Goal: Information Seeking & Learning: Learn about a topic

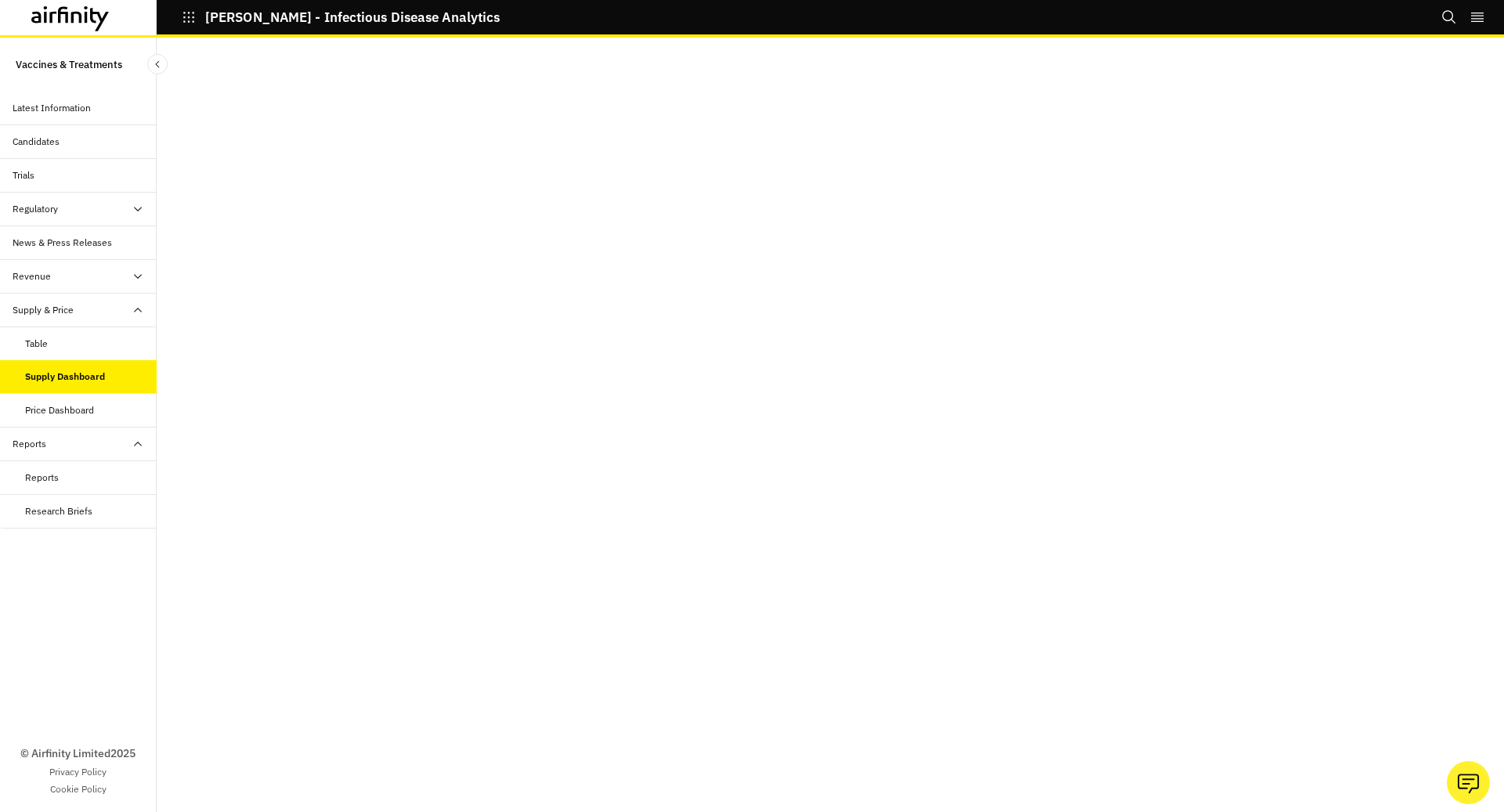
click at [74, 277] on div "Revenue" at bounding box center [85, 276] width 144 height 14
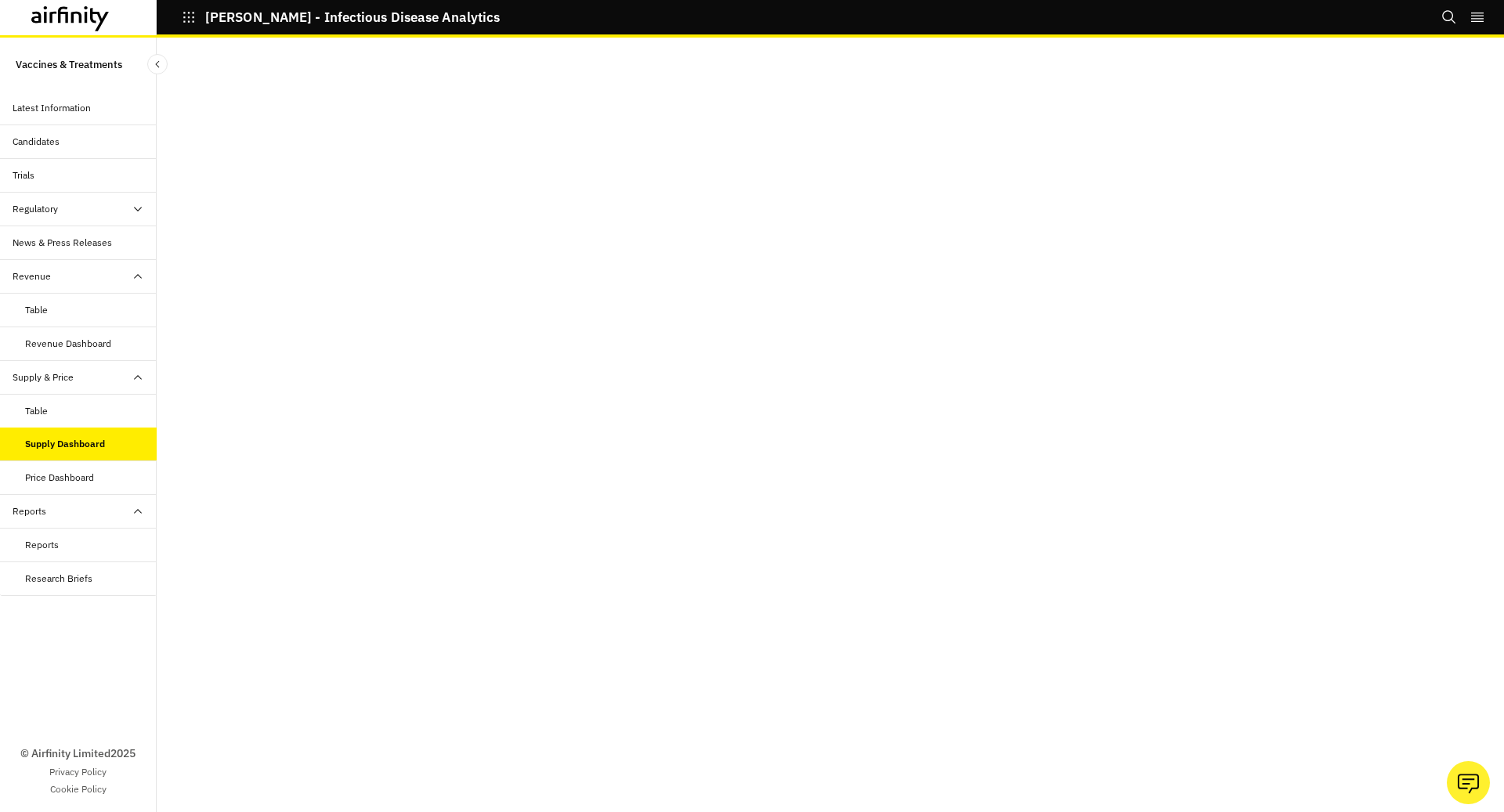
click at [39, 416] on div "Table" at bounding box center [78, 411] width 157 height 33
click at [94, 311] on div "Table" at bounding box center [90, 310] width 131 height 14
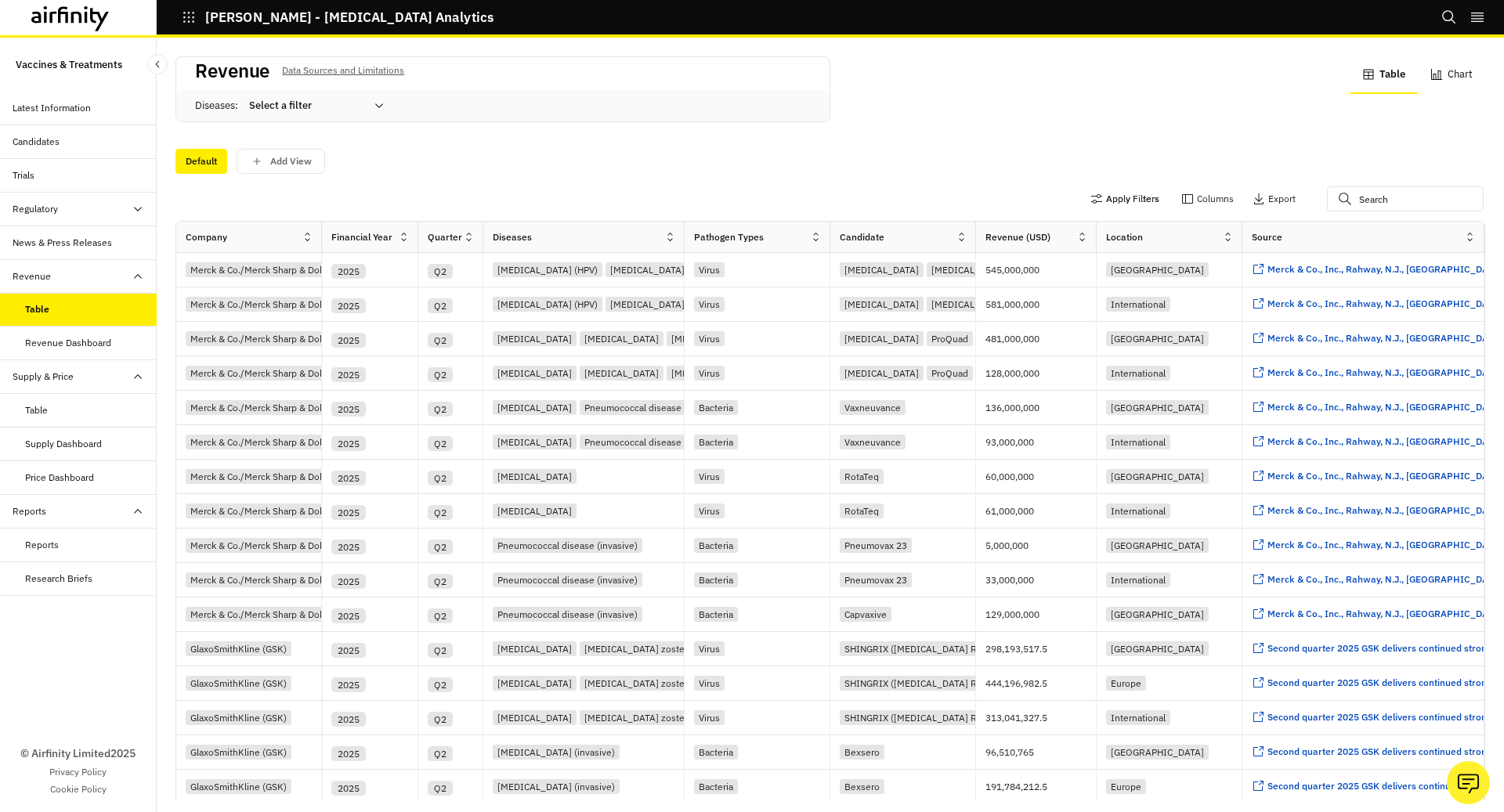
click at [1118, 186] on button "Apply Filters" at bounding box center [1125, 198] width 69 height 25
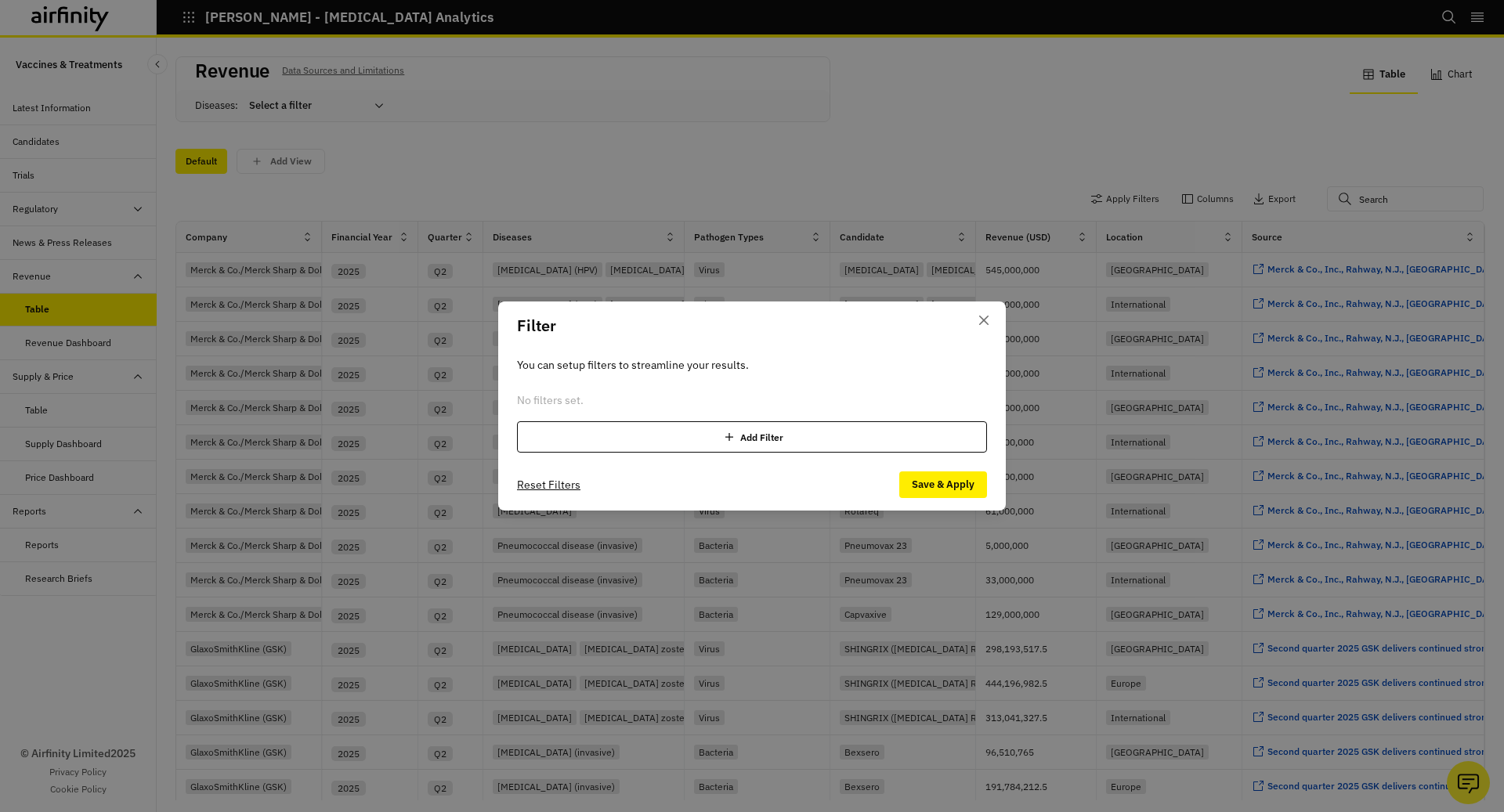
click at [726, 433] on icon at bounding box center [729, 437] width 15 height 15
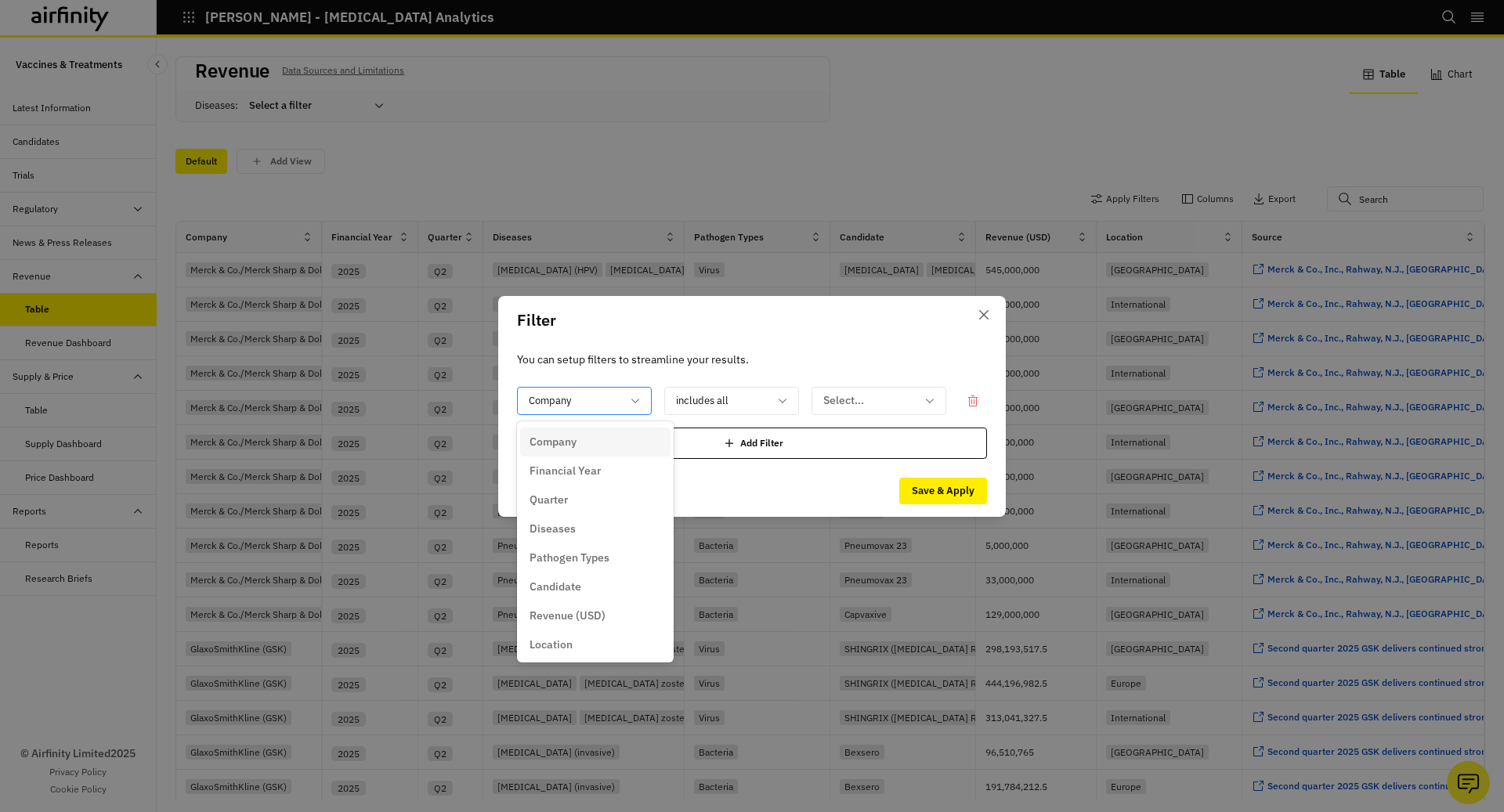
click at [621, 402] on div at bounding box center [575, 400] width 93 height 20
type input "d"
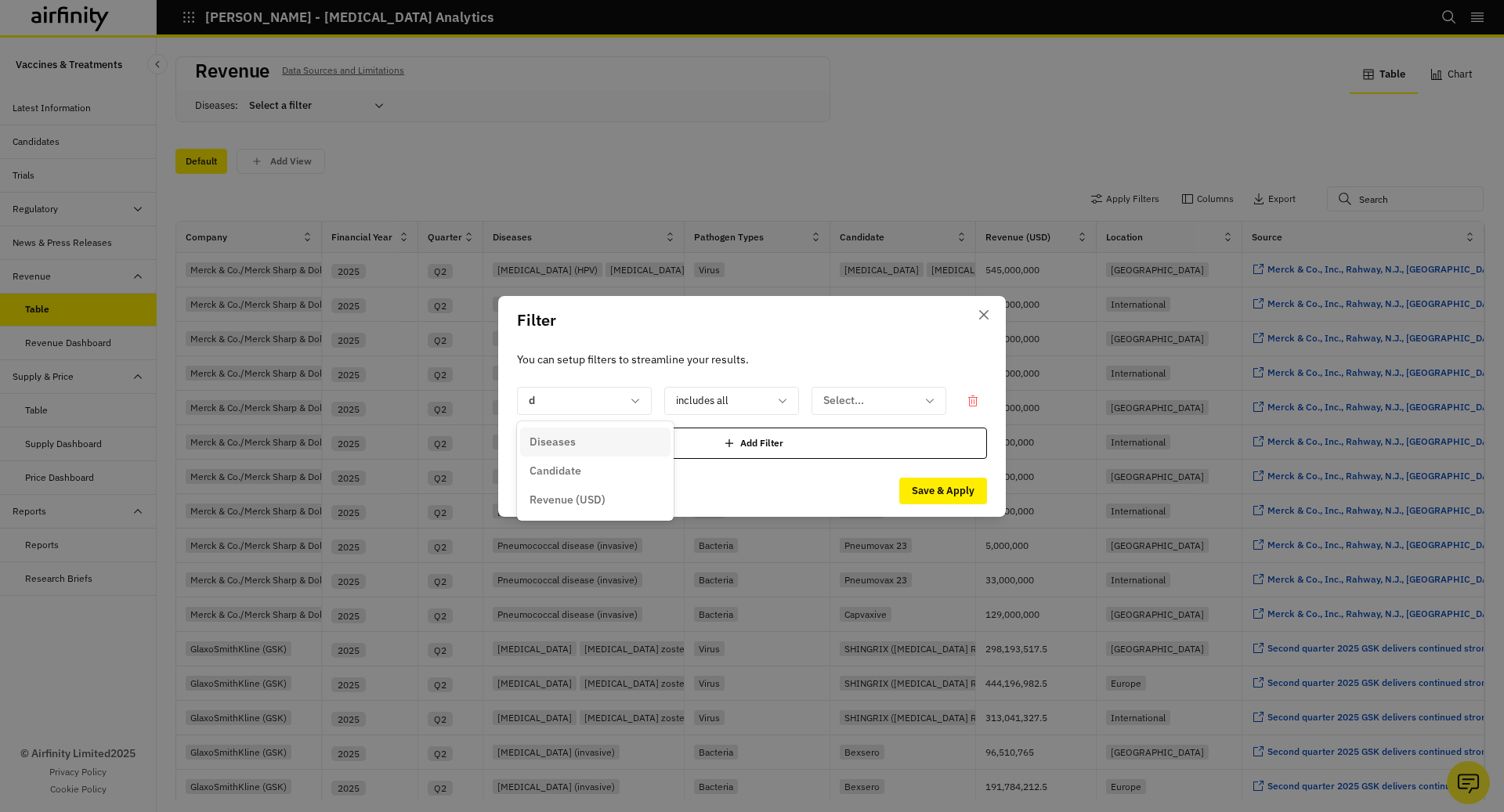
click at [613, 442] on div "Diseases" at bounding box center [595, 442] width 131 height 16
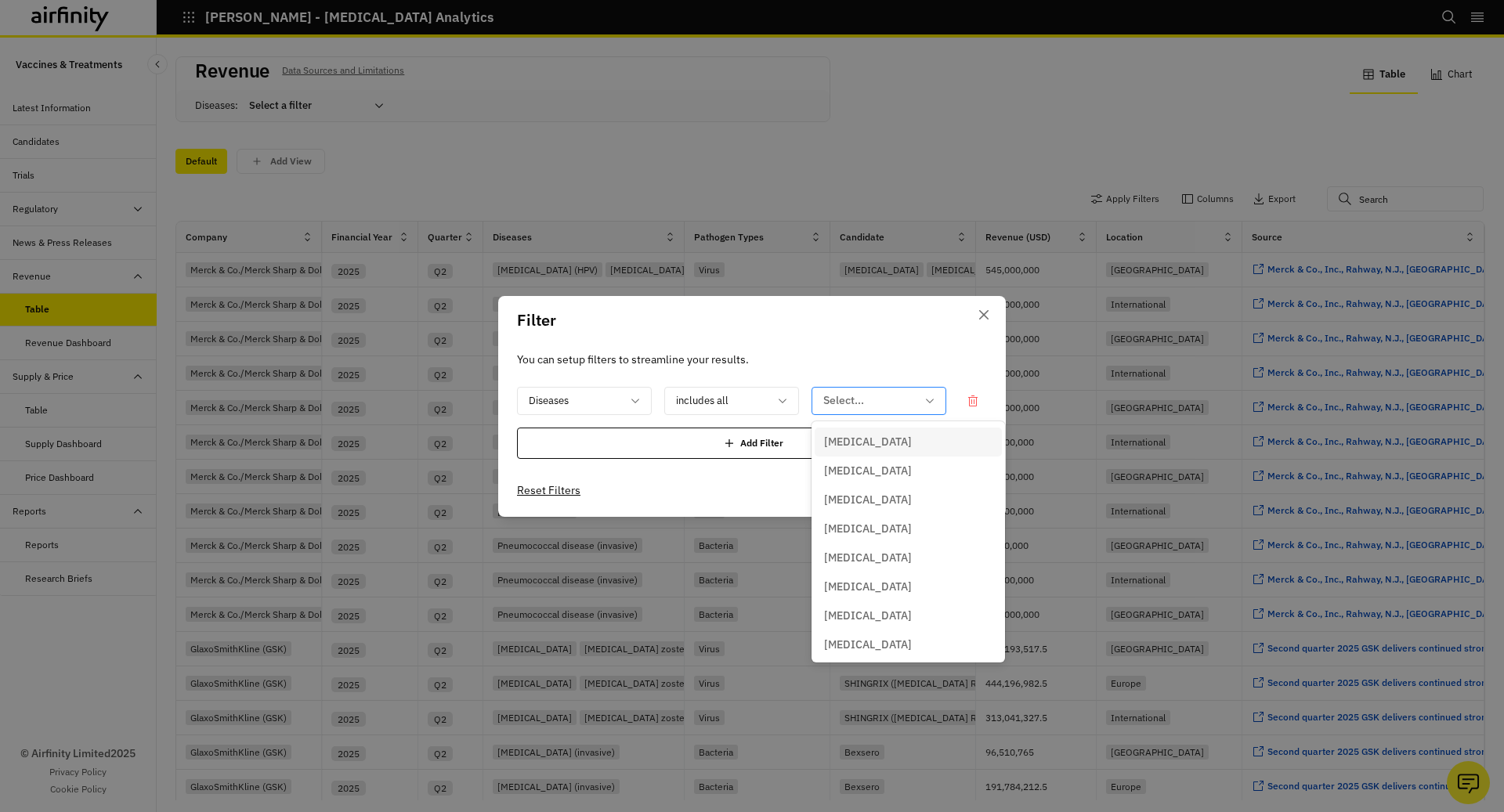
click at [843, 411] on div "Select..." at bounding box center [868, 401] width 112 height 26
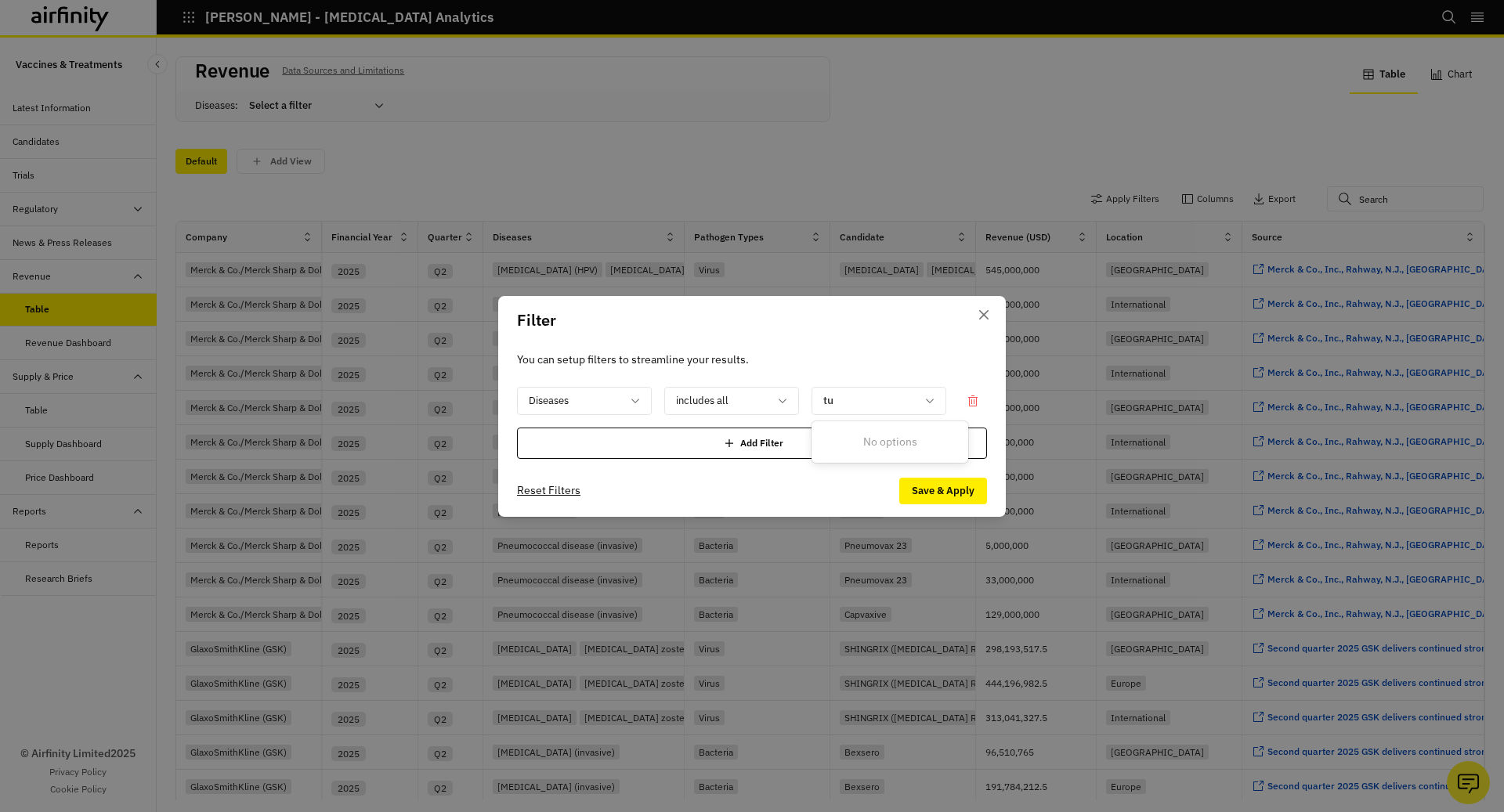
type input "t"
type input "tub"
click at [982, 315] on icon "Close" at bounding box center [984, 313] width 9 height 9
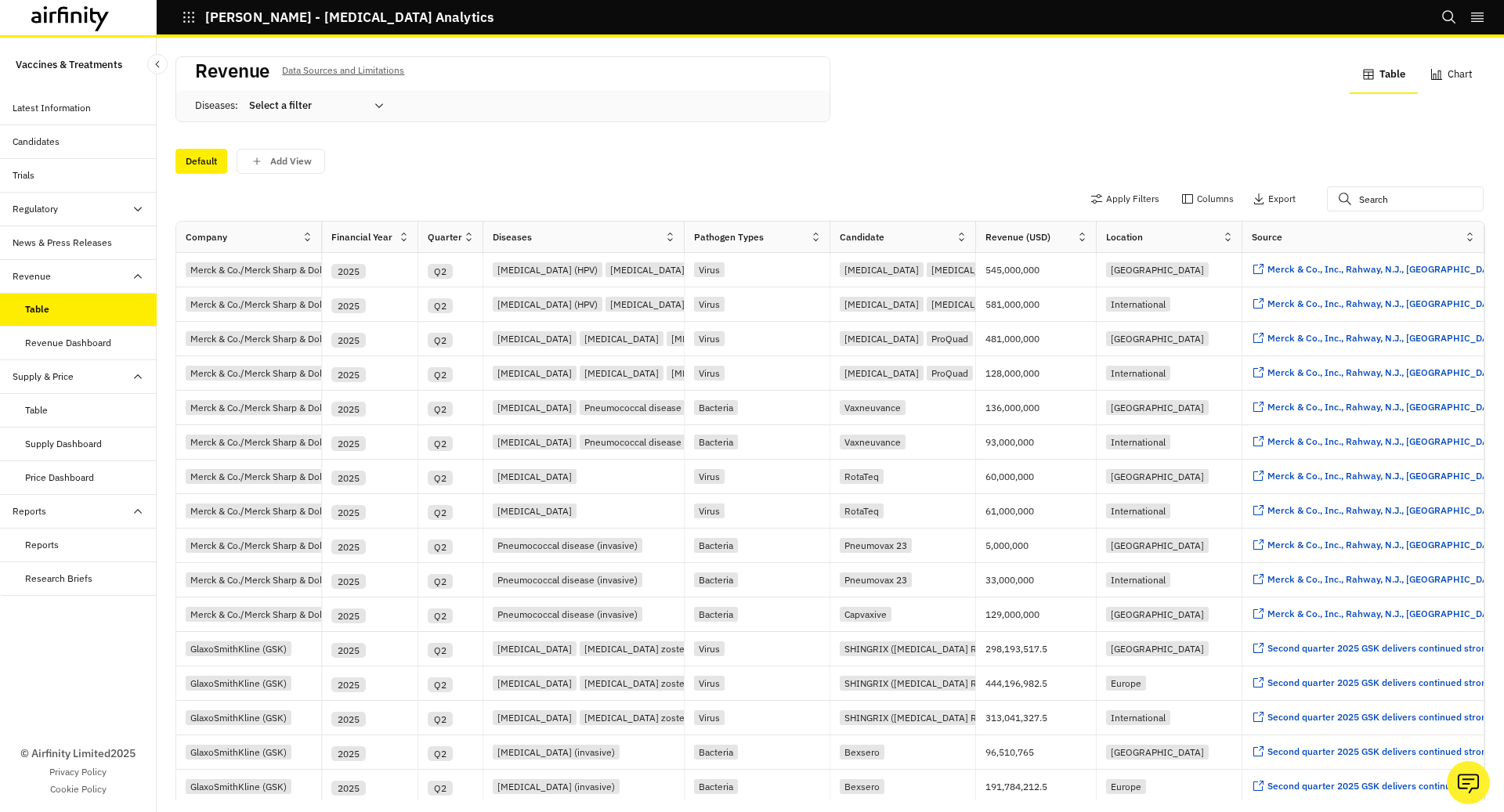
click at [121, 452] on div "Supply Dashboard" at bounding box center [78, 444] width 157 height 33
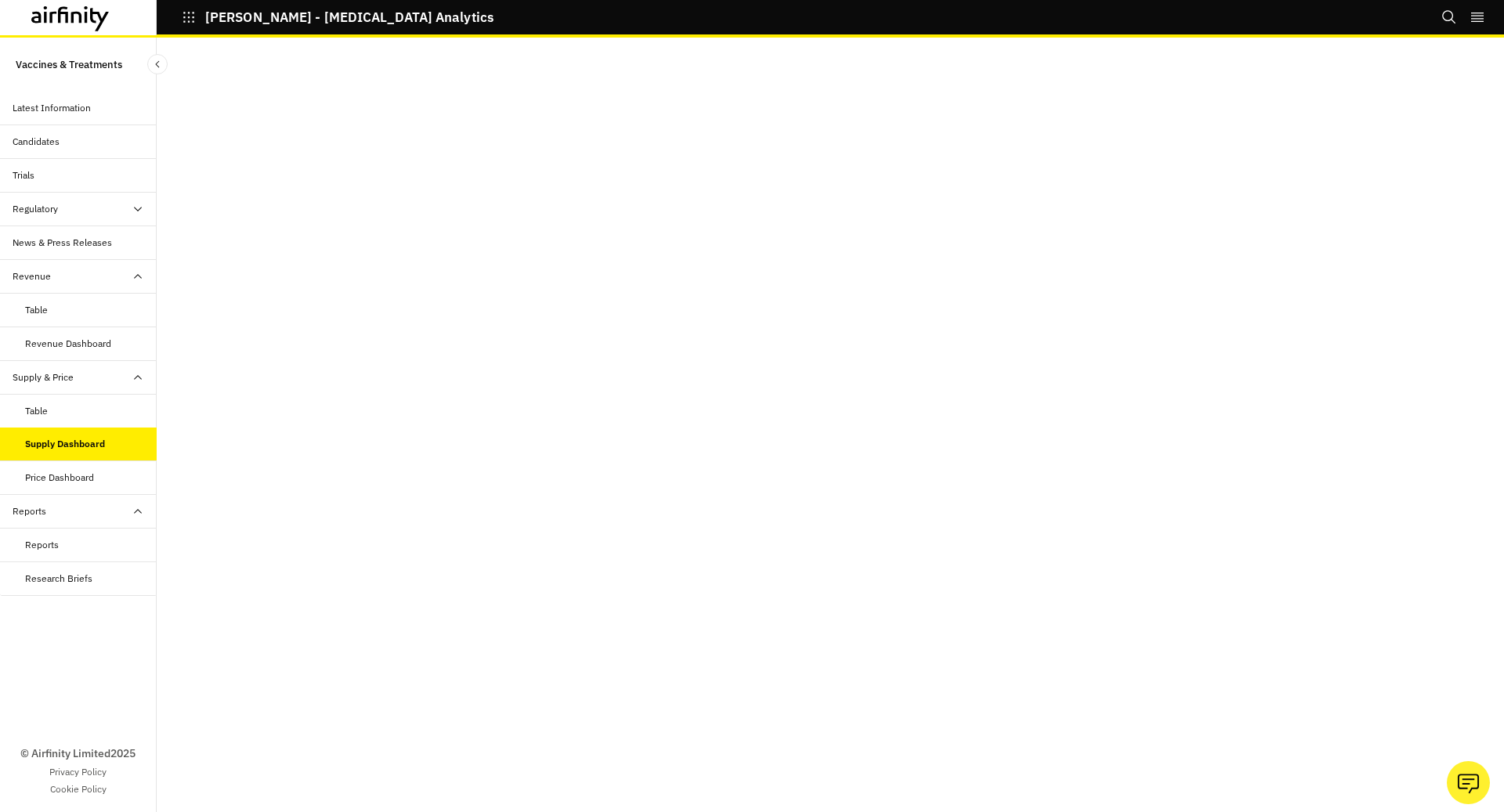
click at [64, 471] on div "Price Dashboard" at bounding box center [59, 477] width 69 height 14
click at [73, 451] on div "Supply Dashboard" at bounding box center [78, 445] width 157 height 33
click at [104, 441] on div "Supply Dashboard" at bounding box center [90, 445] width 131 height 14
click at [85, 344] on div "Revenue Dashboard" at bounding box center [68, 343] width 86 height 14
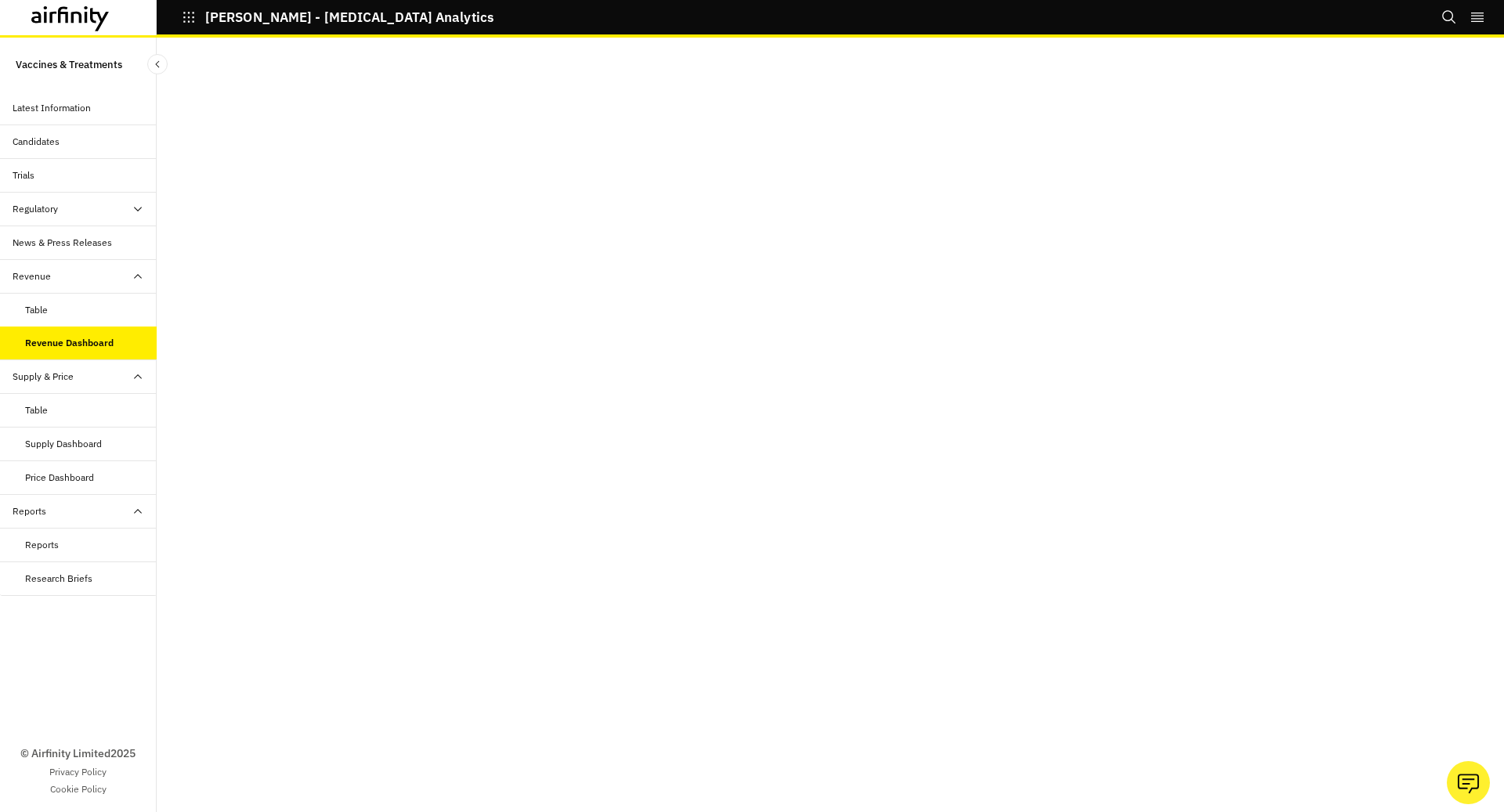
click at [45, 307] on div "Table" at bounding box center [36, 310] width 22 height 14
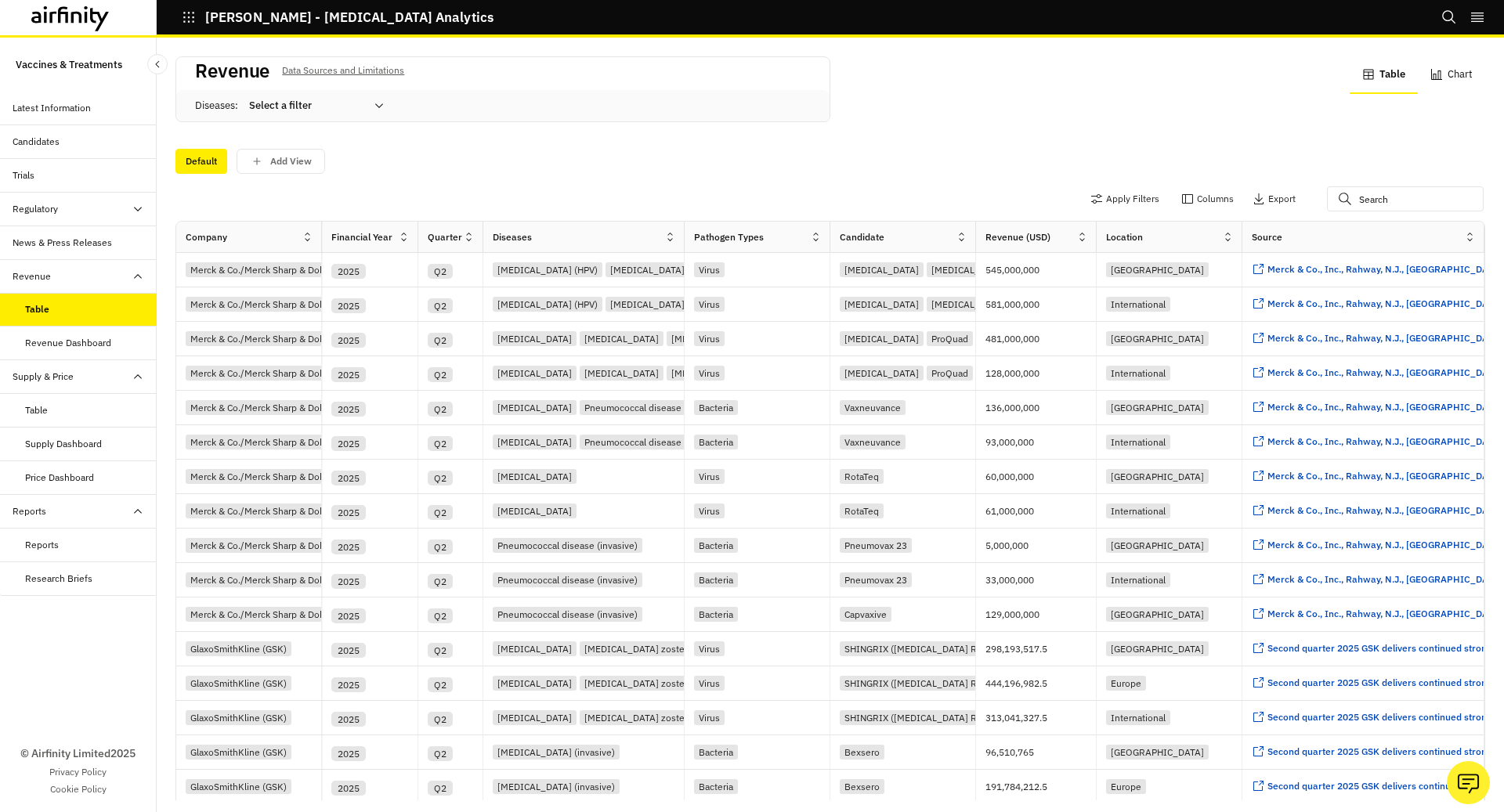
click at [77, 138] on div "Candidates" at bounding box center [85, 142] width 144 height 14
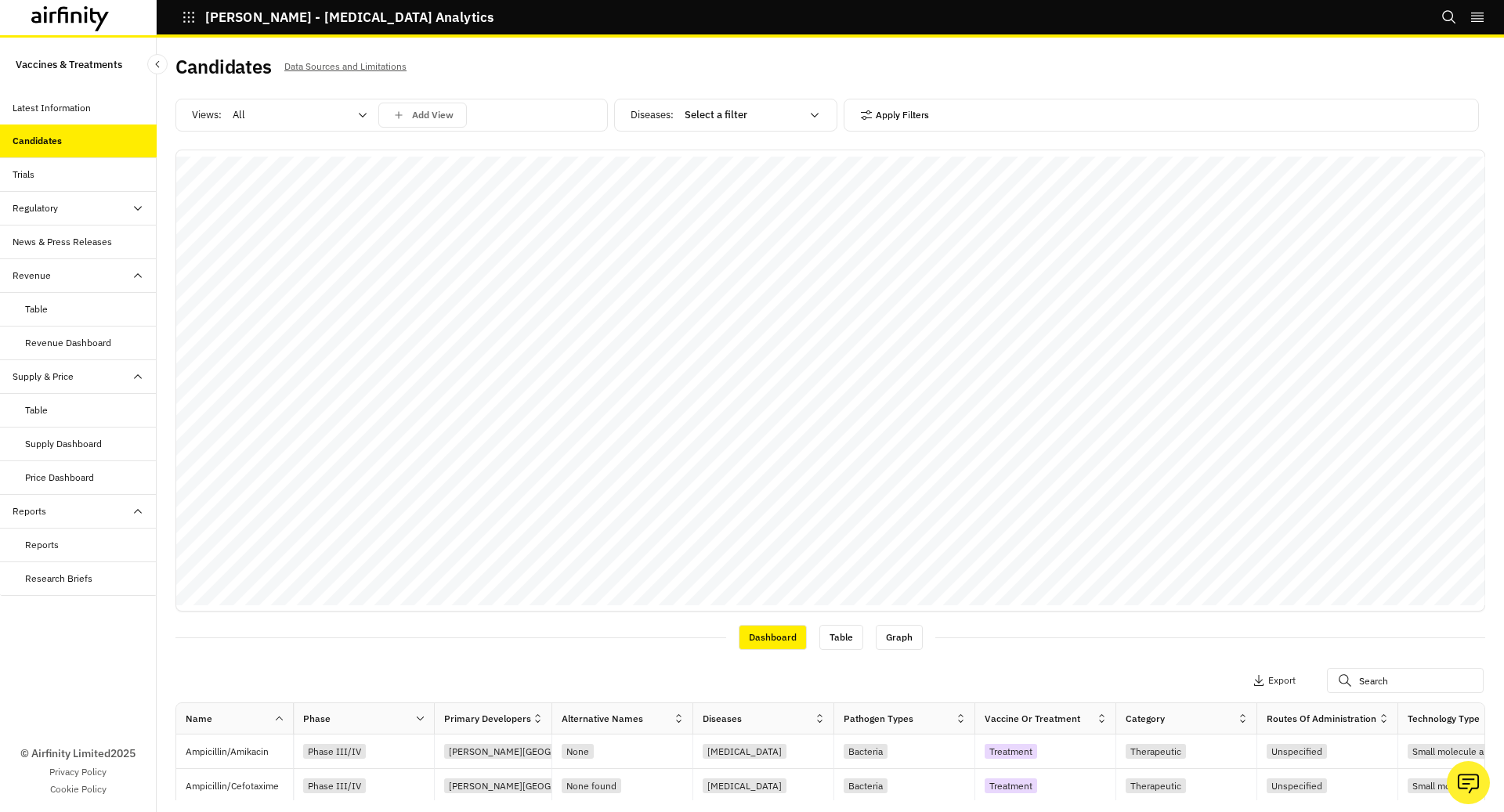
click at [713, 129] on div "Diseases : Select a filter Apply Filters" at bounding box center [1049, 118] width 871 height 39
click at [712, 118] on div at bounding box center [743, 115] width 116 height 19
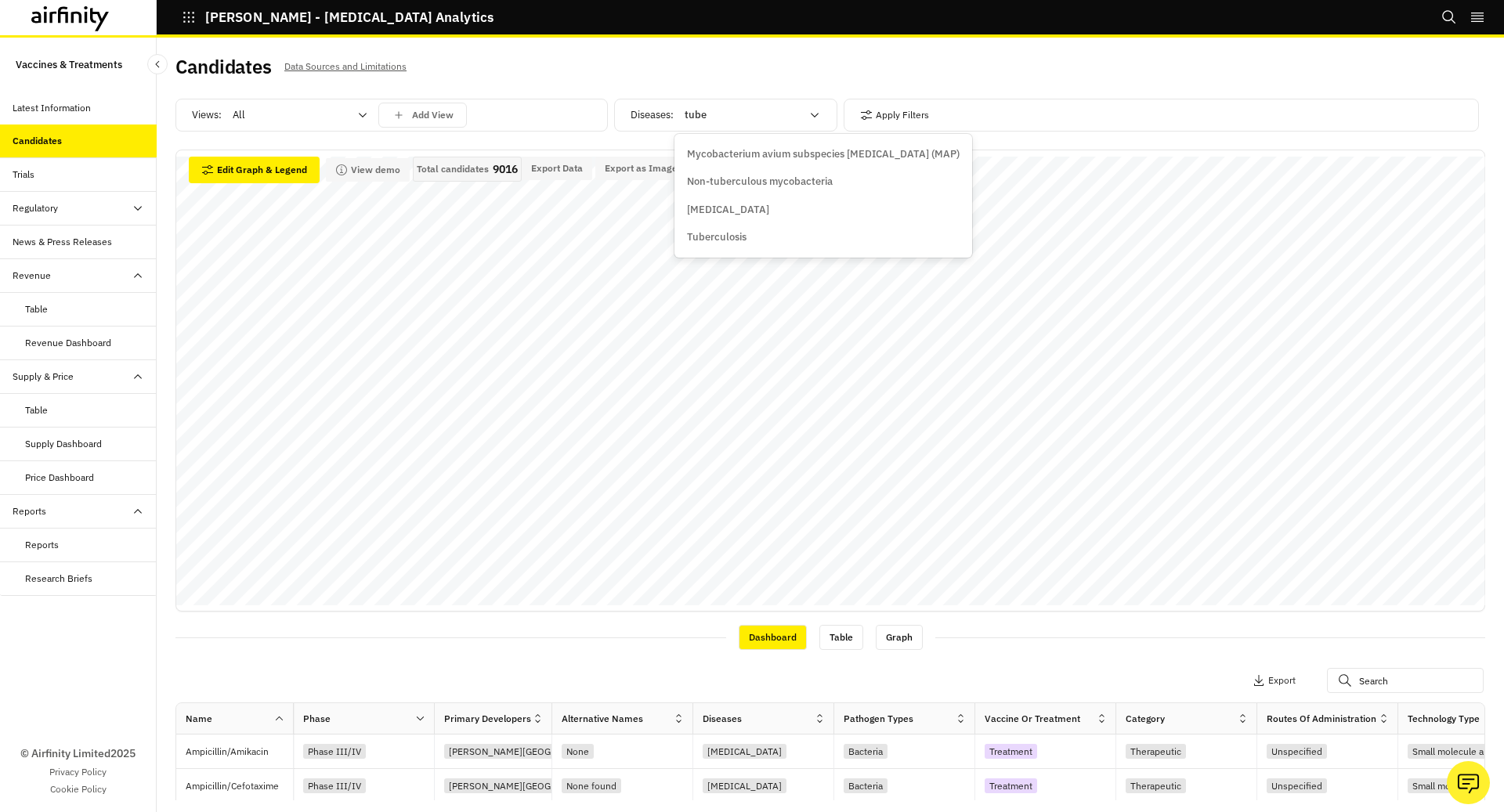
type input "tuber"
click at [735, 230] on p "Tuberculosis" at bounding box center [716, 237] width 59 height 15
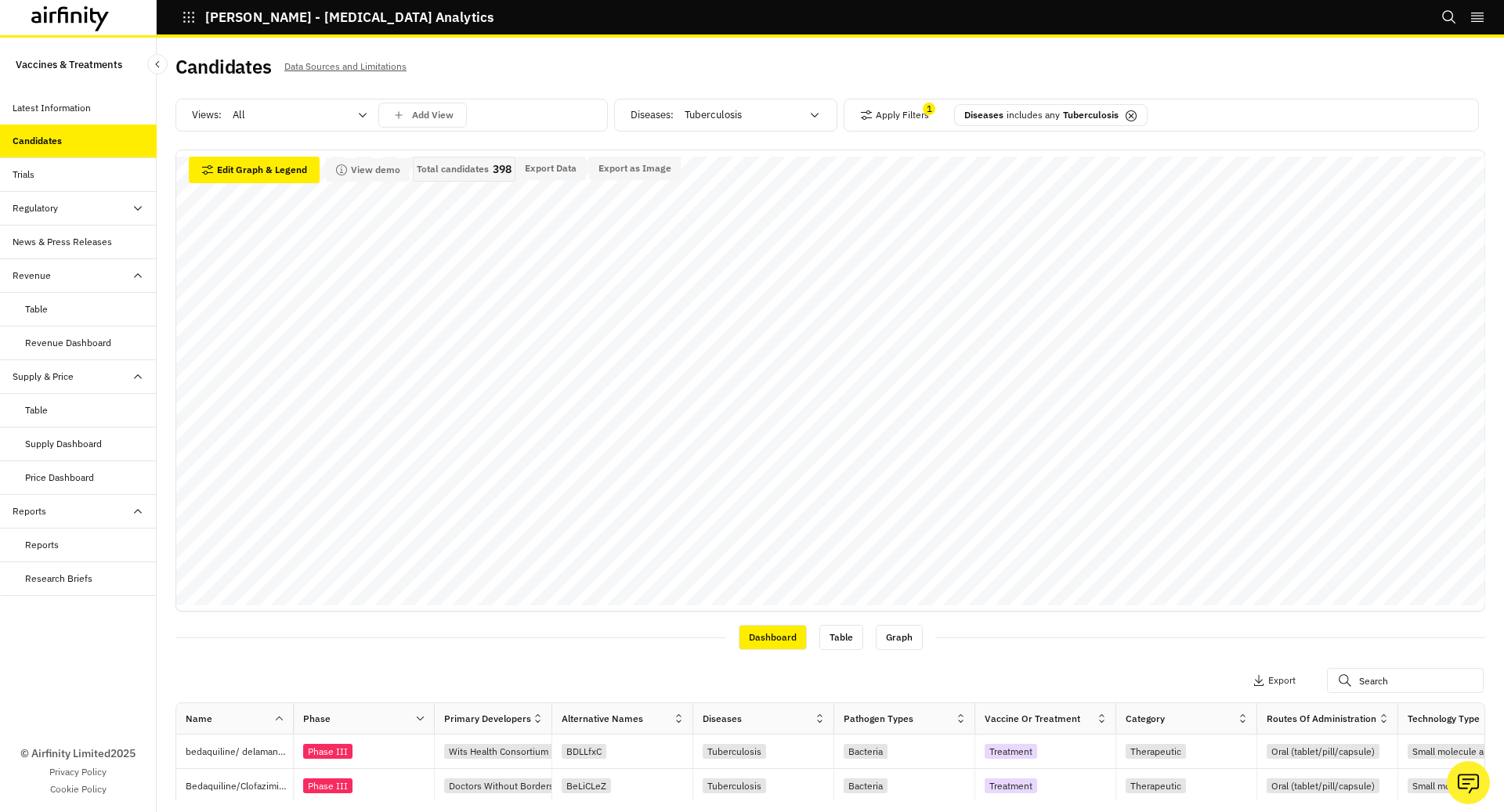
click at [274, 112] on div at bounding box center [290, 115] width 116 height 19
click at [270, 185] on p "Vaccines" at bounding box center [255, 182] width 41 height 15
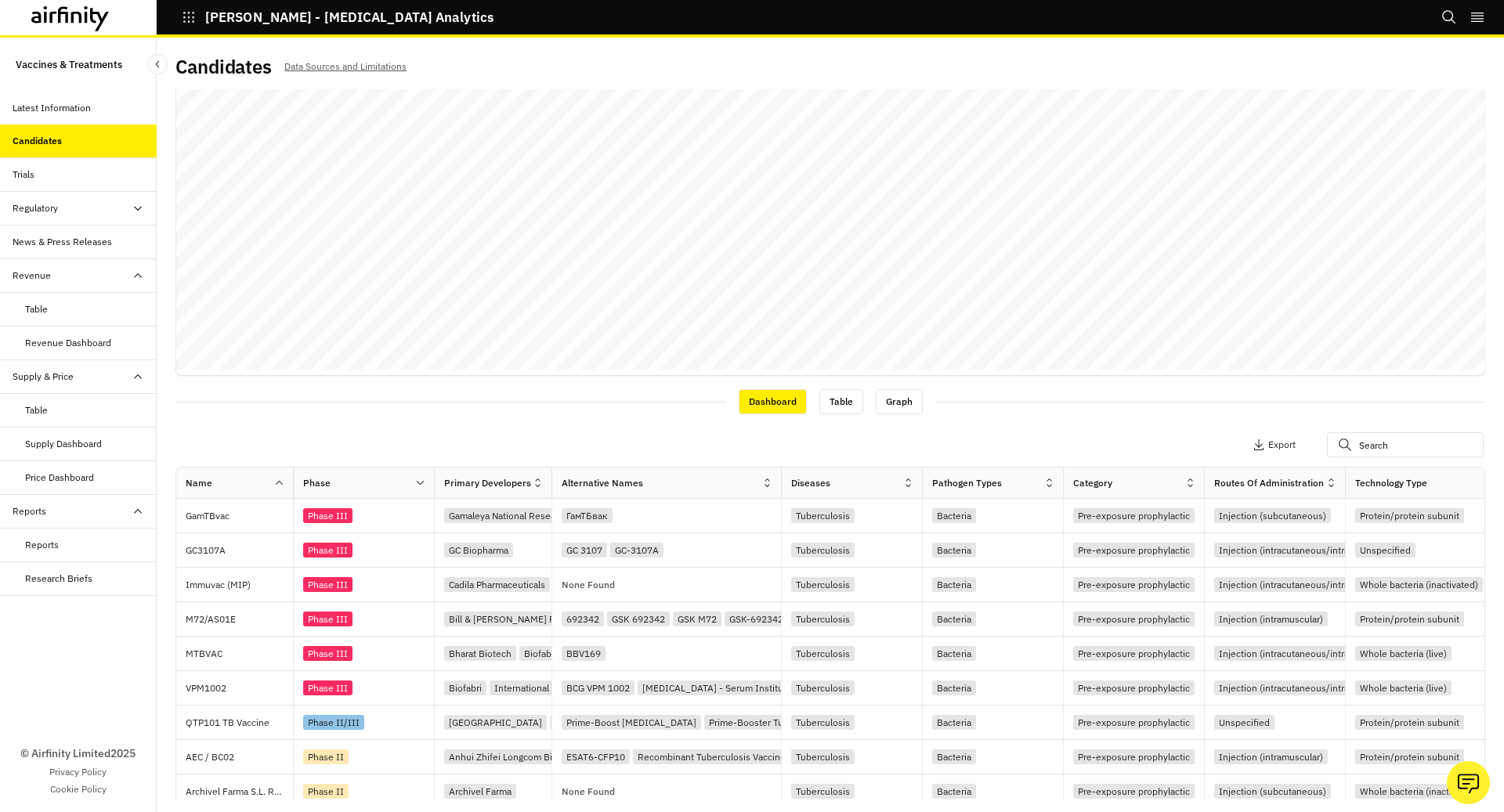
drag, startPoint x: 690, startPoint y: 475, endPoint x: 779, endPoint y: 475, distance: 89.0
click at [779, 475] on div at bounding box center [780, 482] width 8 height 18
click at [68, 408] on div "Table" at bounding box center [90, 410] width 131 height 14
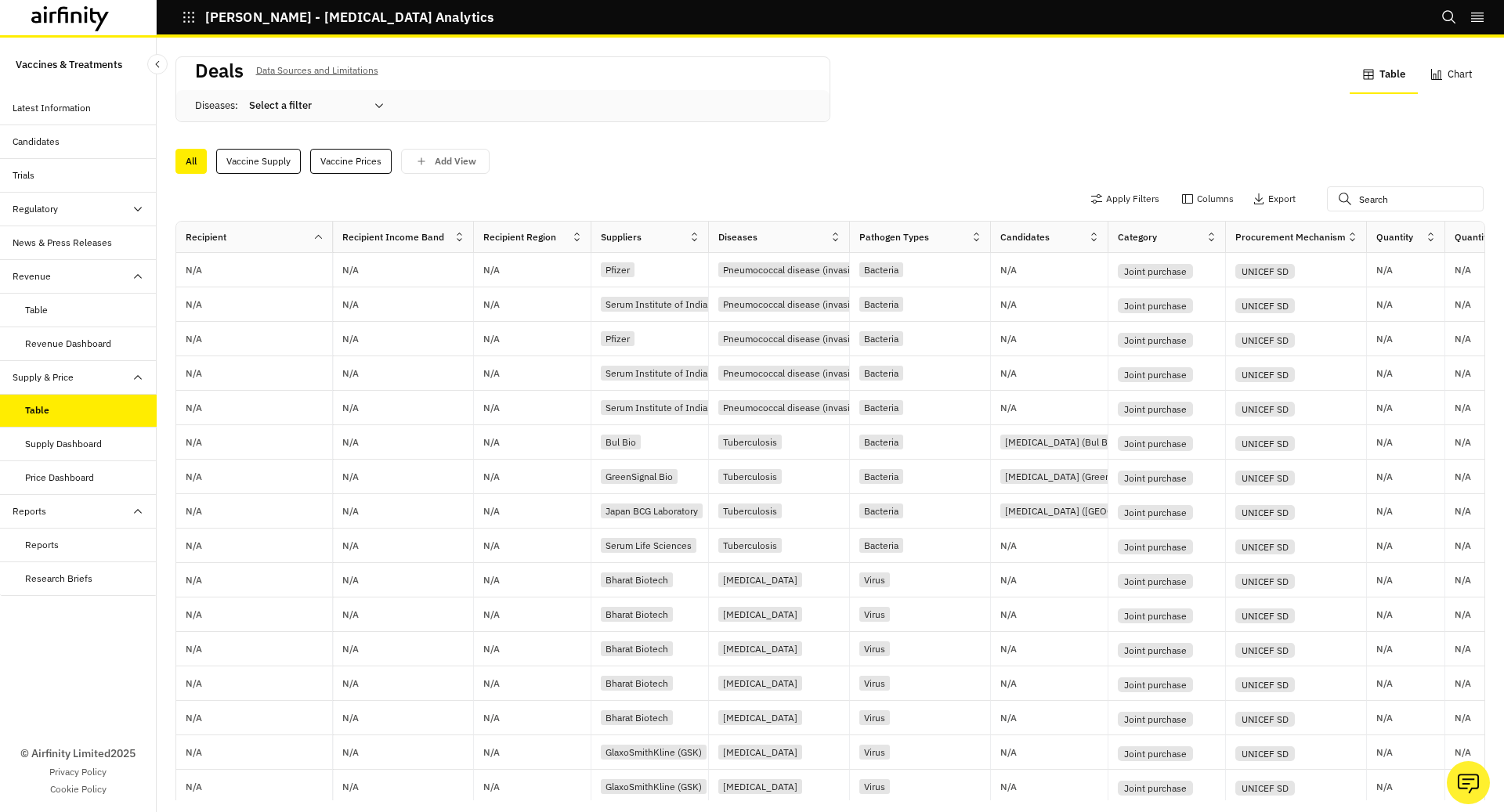
click at [78, 427] on div "Supply Dashboard" at bounding box center [78, 444] width 157 height 33
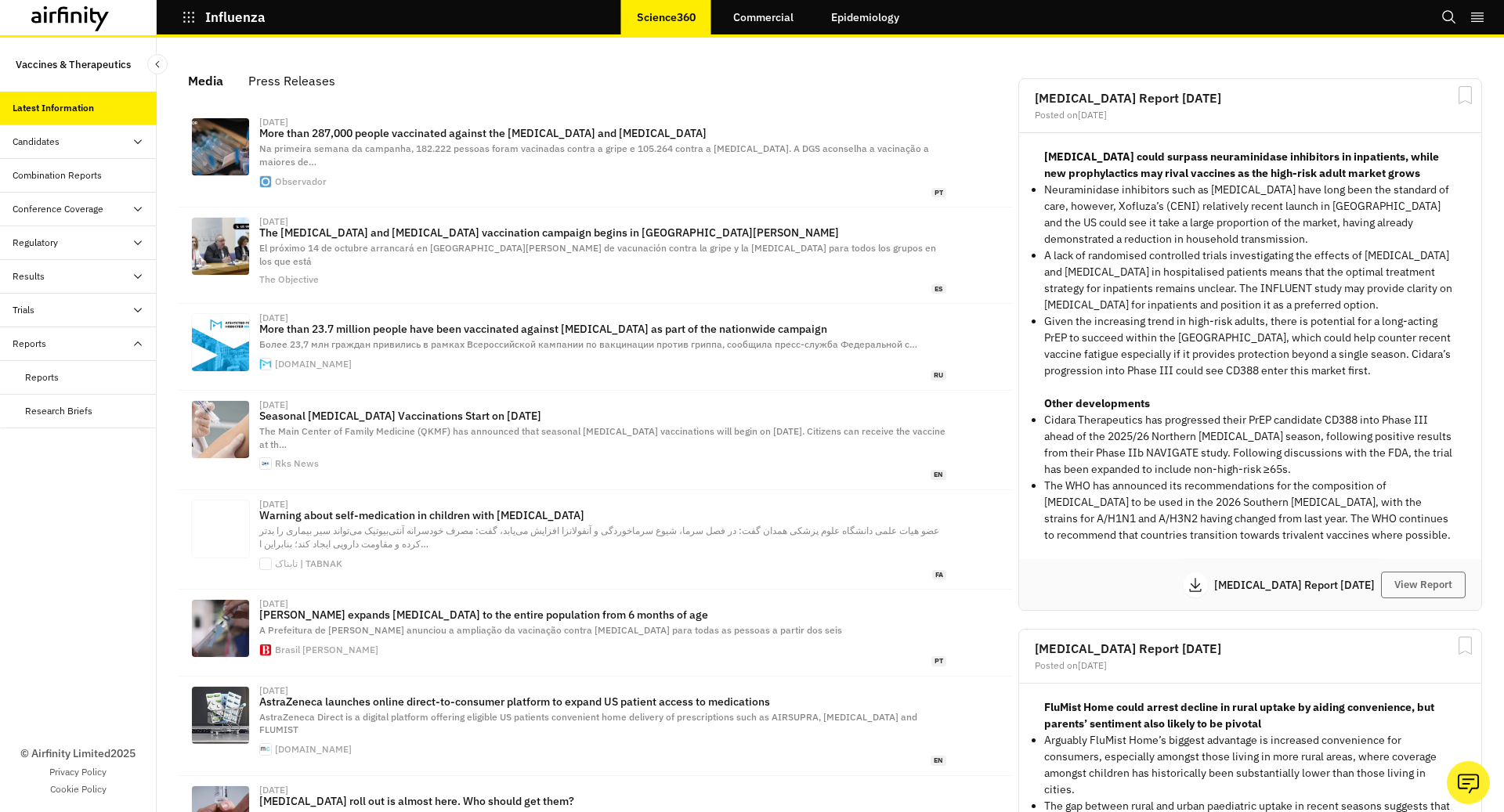
scroll to position [972, 470]
click at [32, 148] on div "Candidates" at bounding box center [78, 142] width 157 height 33
click at [45, 184] on div "Dashboard" at bounding box center [78, 175] width 157 height 33
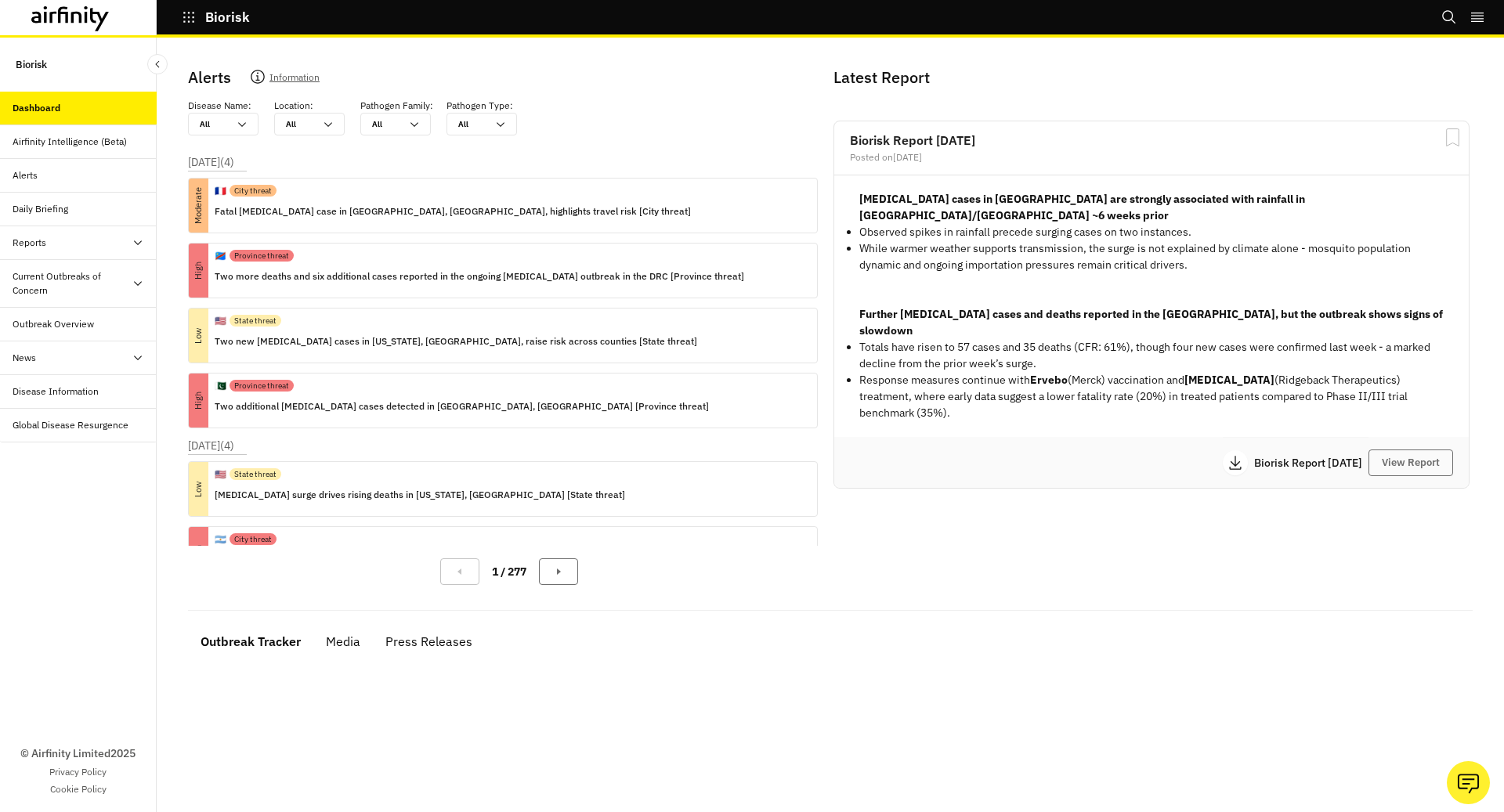
click at [192, 19] on icon "button" at bounding box center [189, 17] width 14 height 14
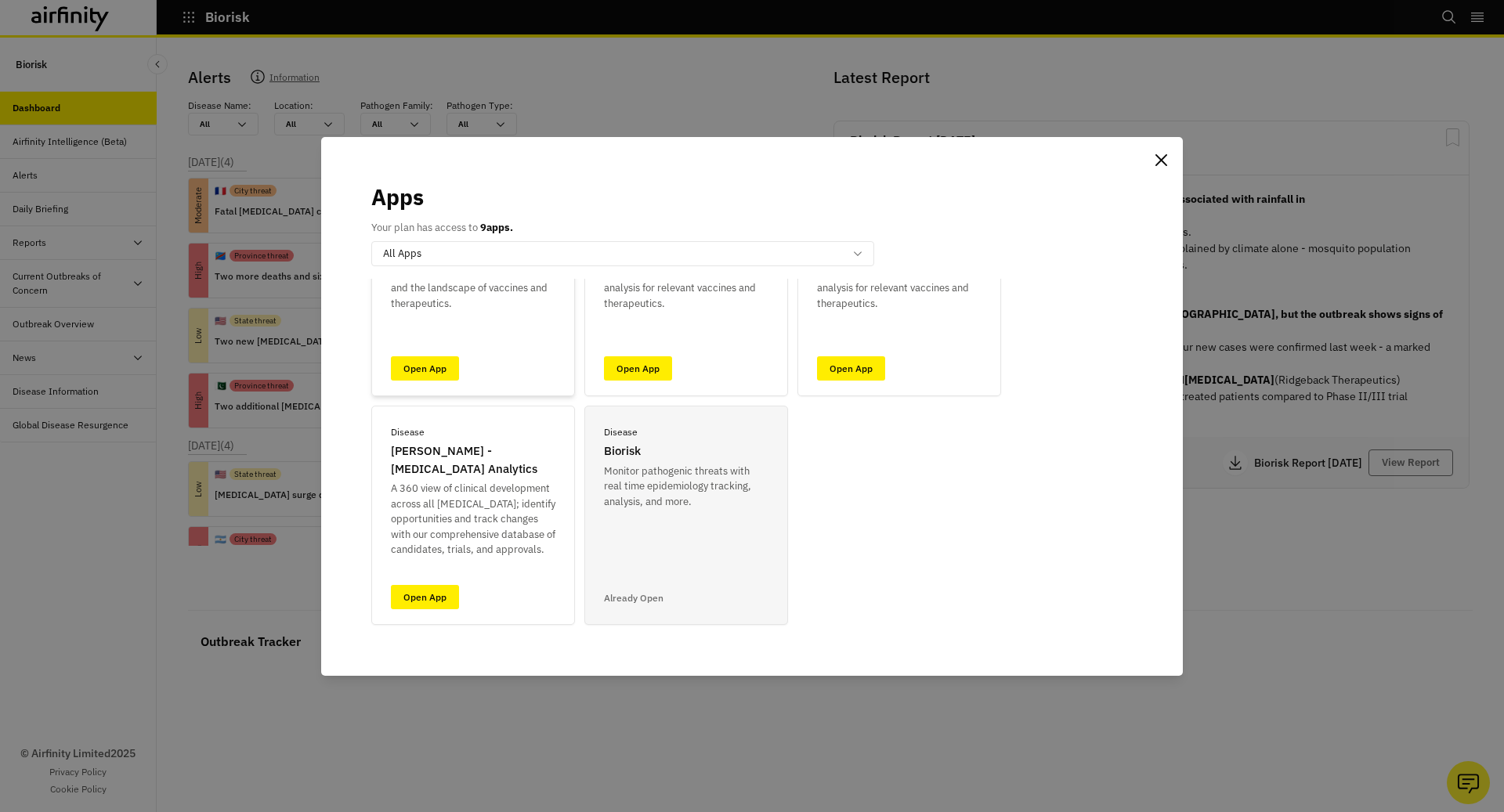
scroll to position [171, 0]
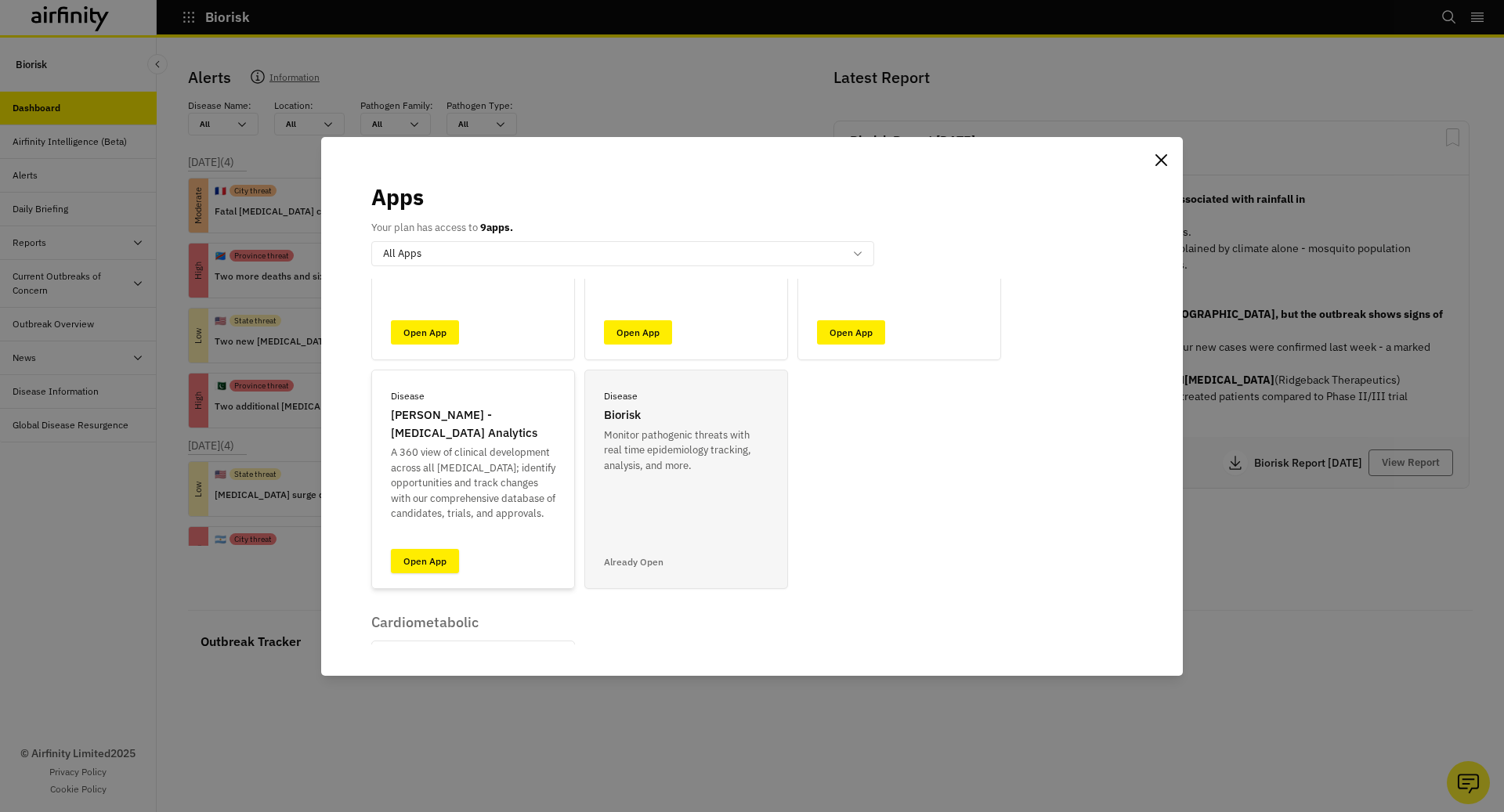
click at [436, 556] on link "Open App" at bounding box center [424, 561] width 68 height 24
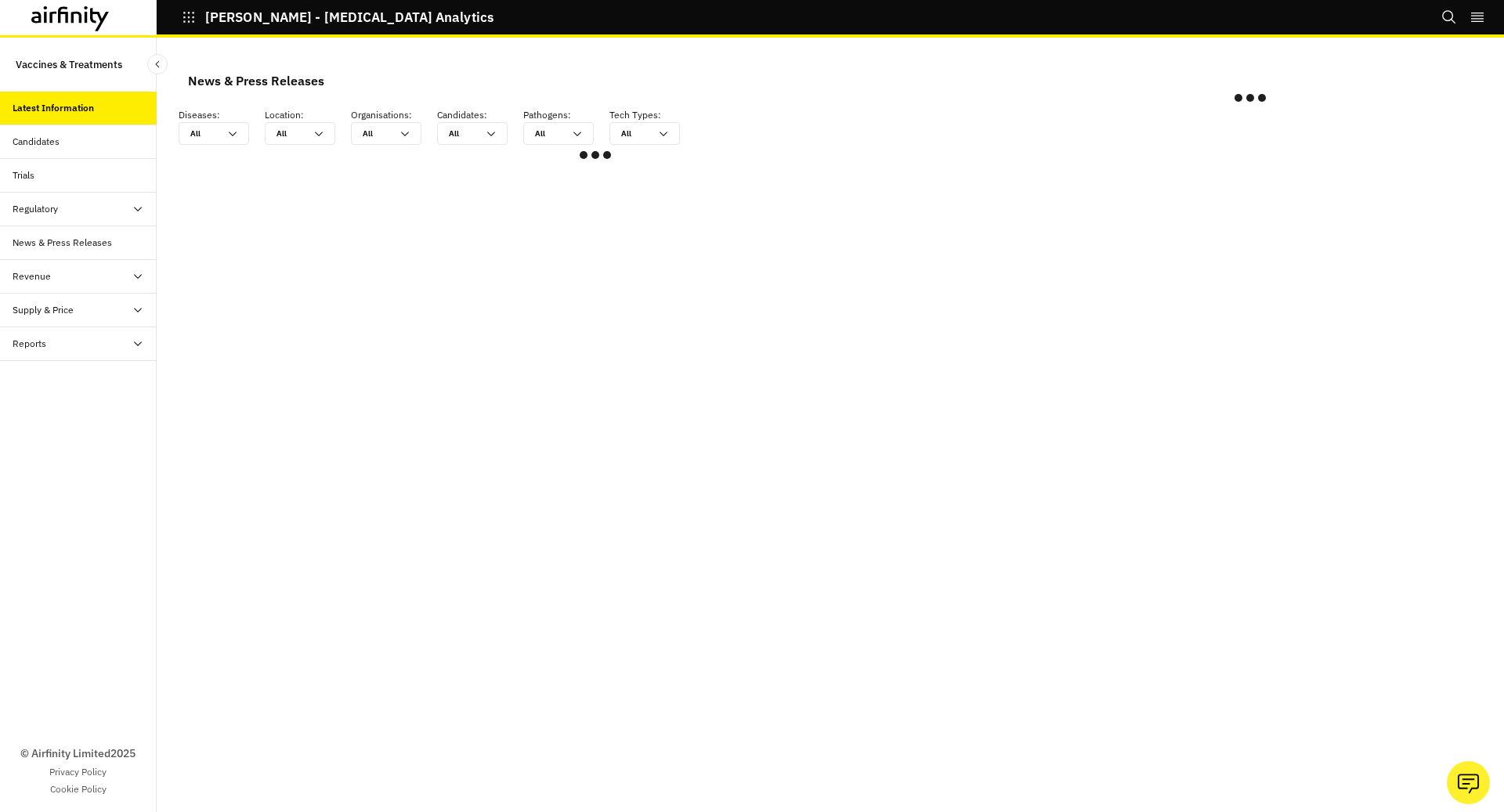
click at [39, 271] on div "Revenue" at bounding box center [32, 276] width 39 height 14
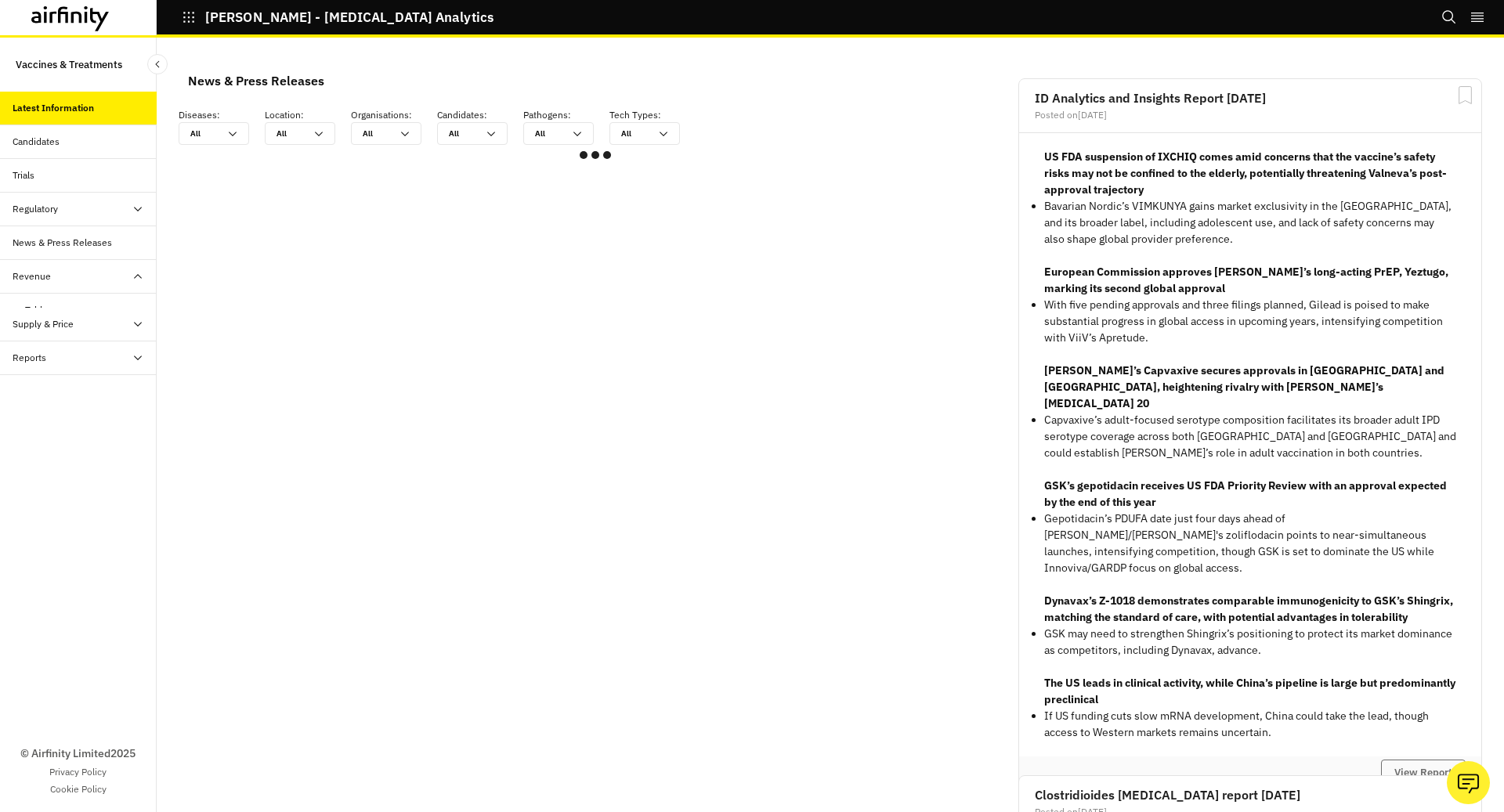
scroll to position [940, 470]
click at [65, 373] on div "Supply & Price" at bounding box center [43, 378] width 61 height 14
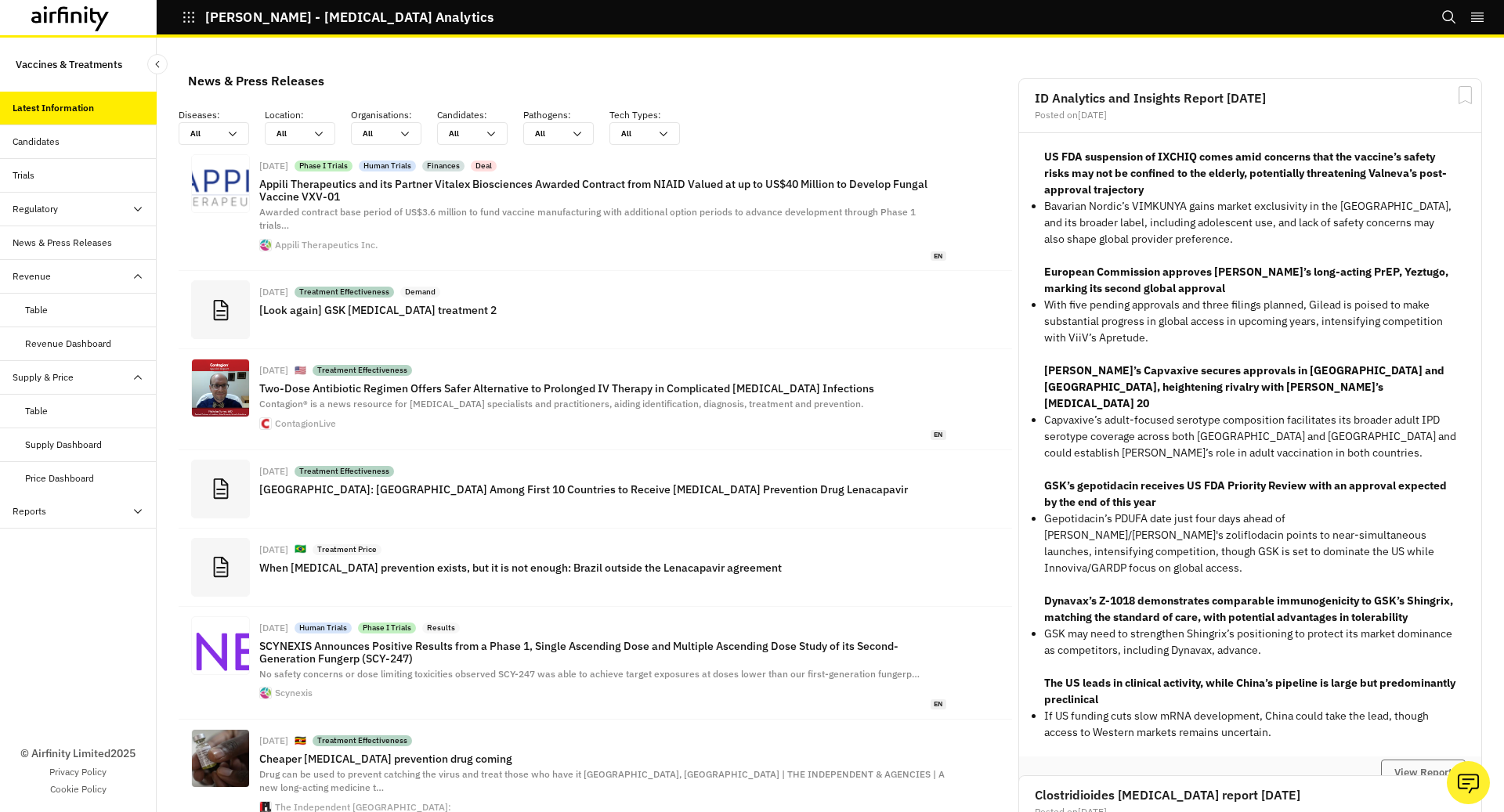
scroll to position [1133, 470]
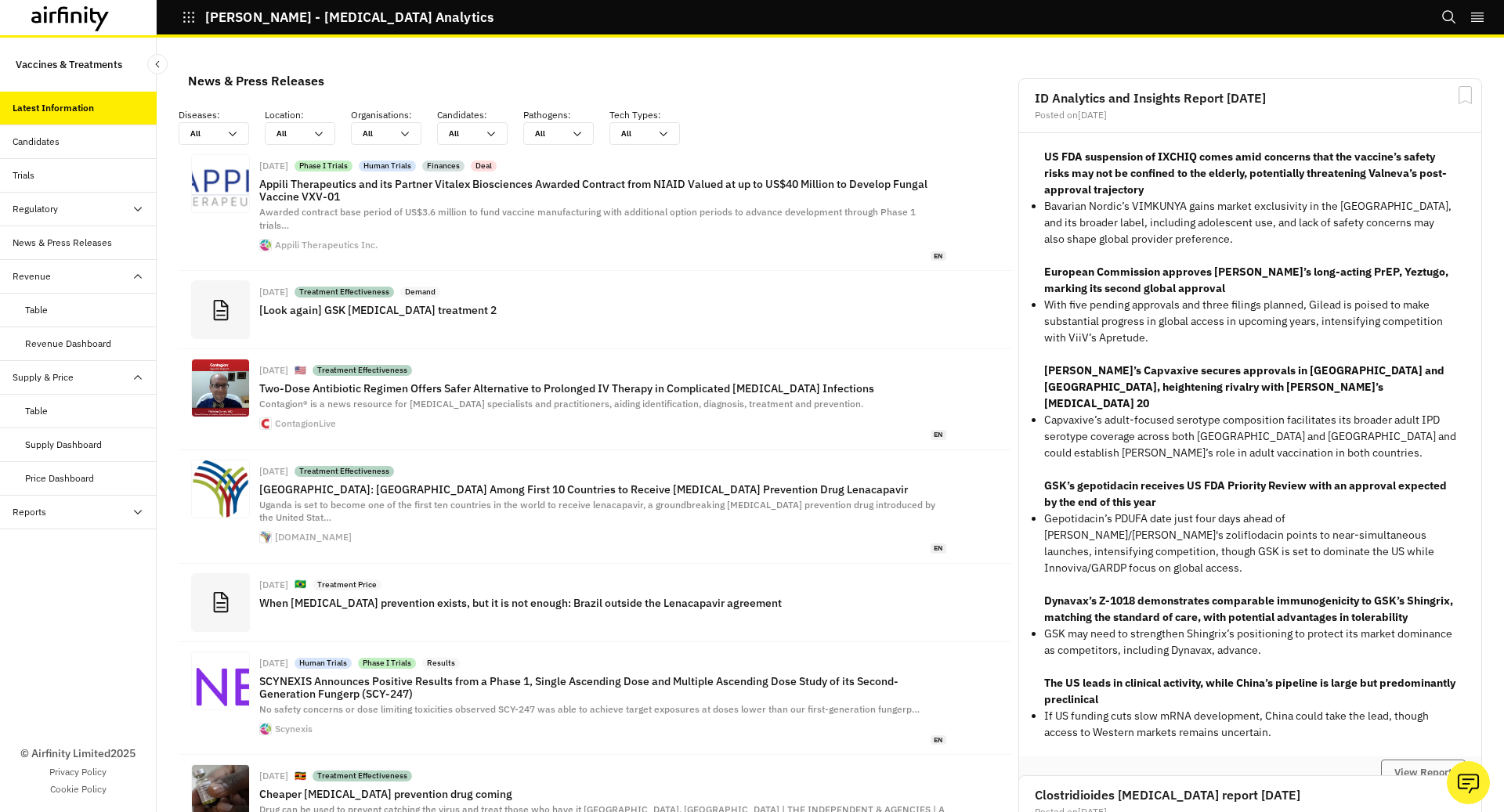
click at [67, 404] on div "Table" at bounding box center [90, 411] width 131 height 14
